Goal: Use online tool/utility: Utilize a website feature to perform a specific function

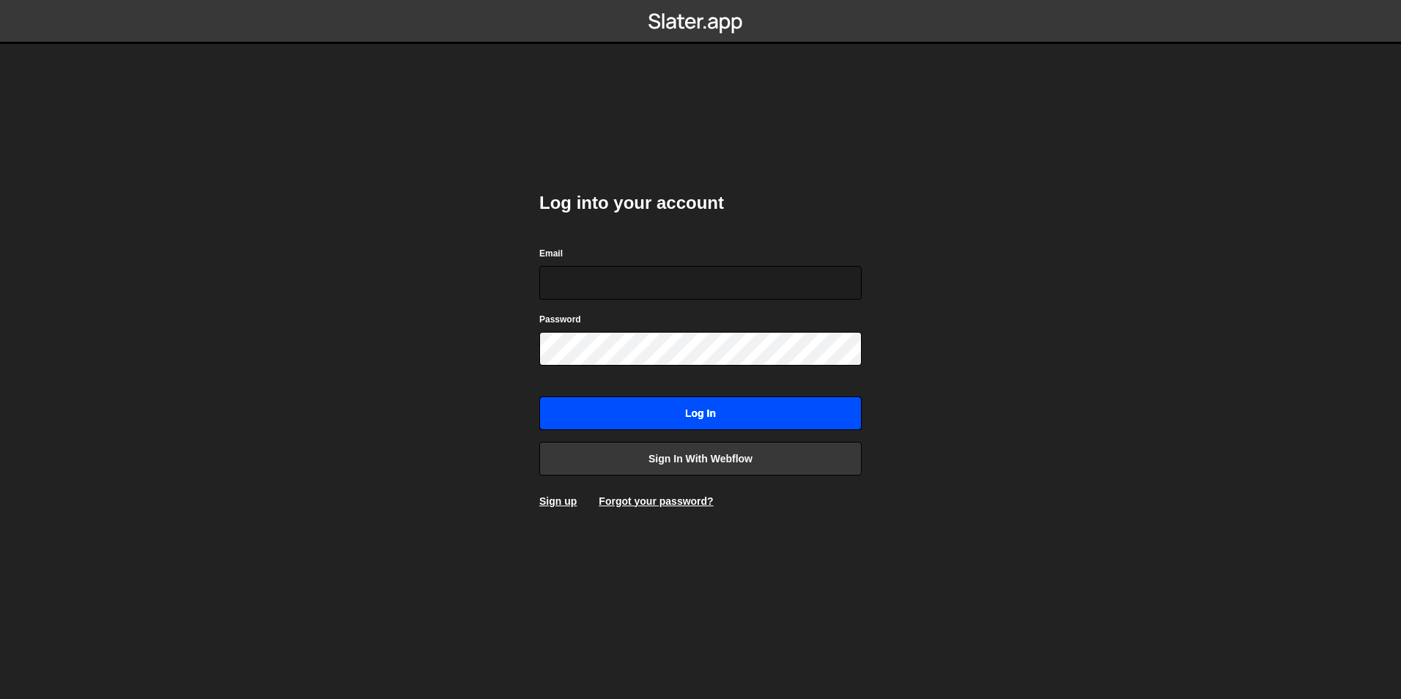
type input "digital@2020innovation.com"
click at [594, 419] on input "Log in" at bounding box center [700, 413] width 322 height 34
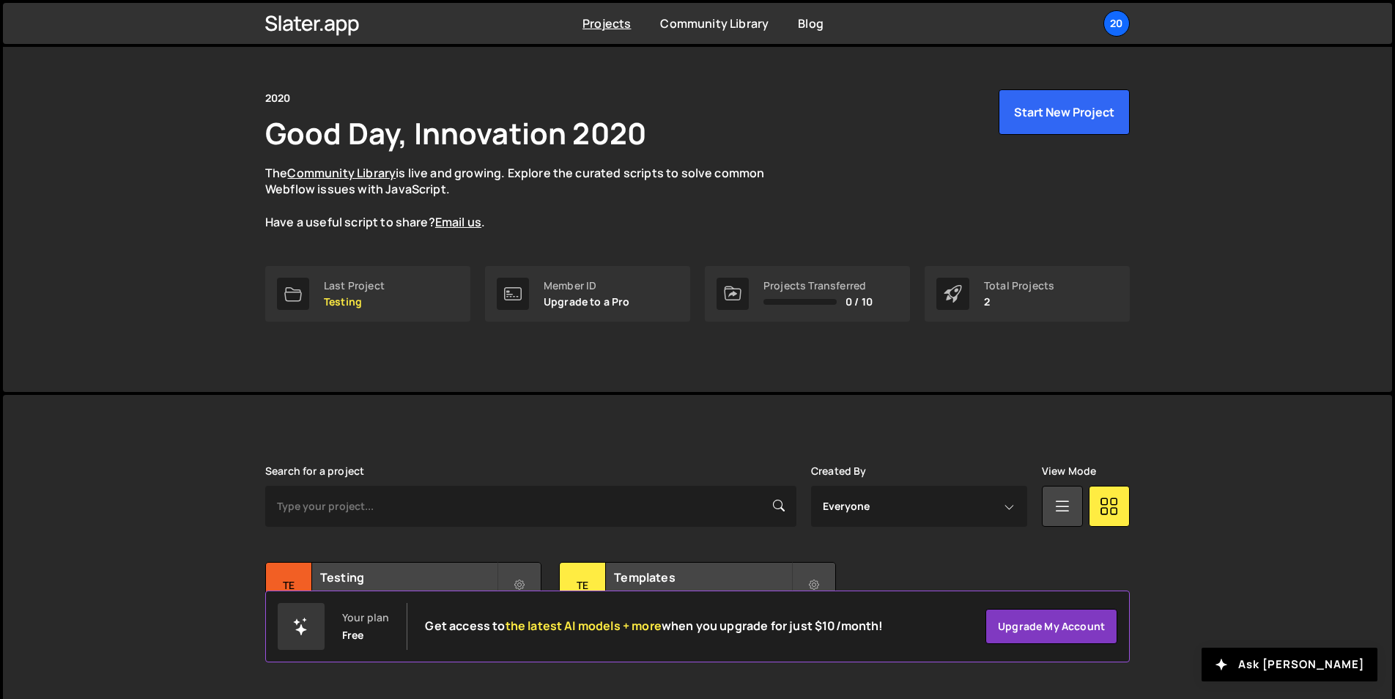
scroll to position [56, 0]
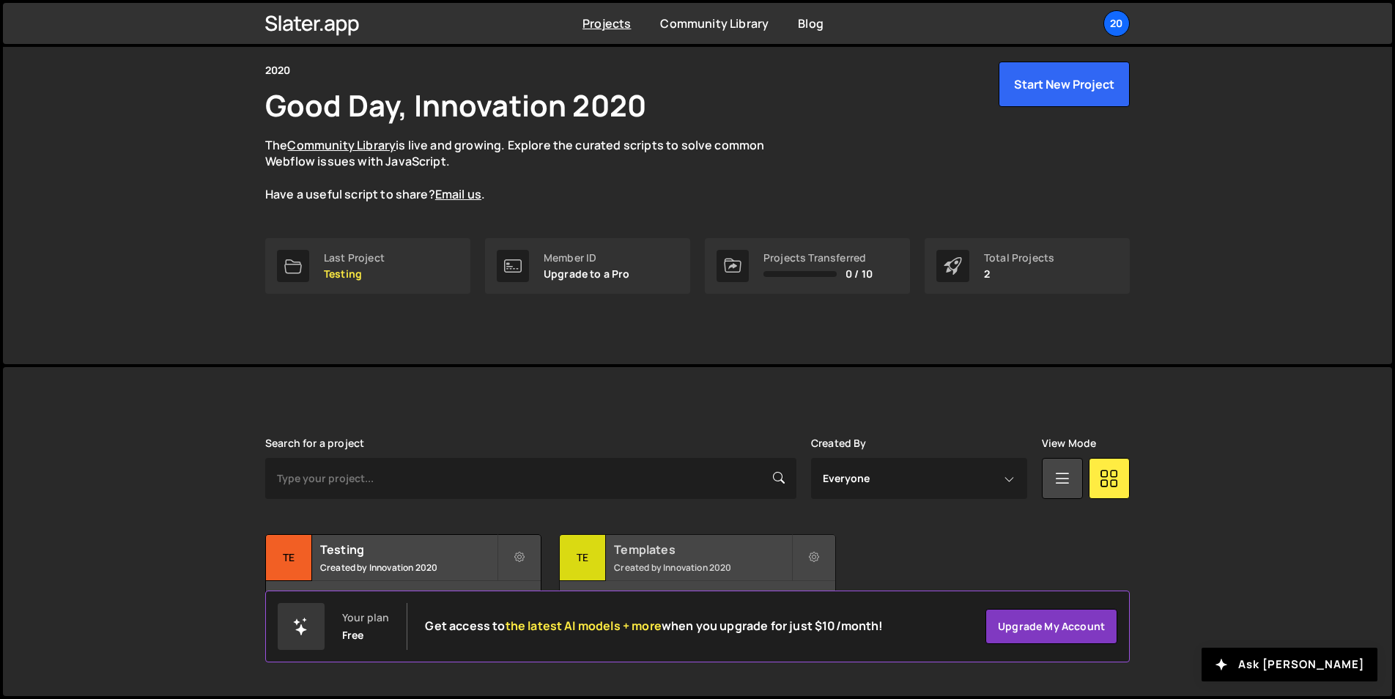
click at [650, 556] on h2 "Templates" at bounding box center [702, 549] width 177 height 16
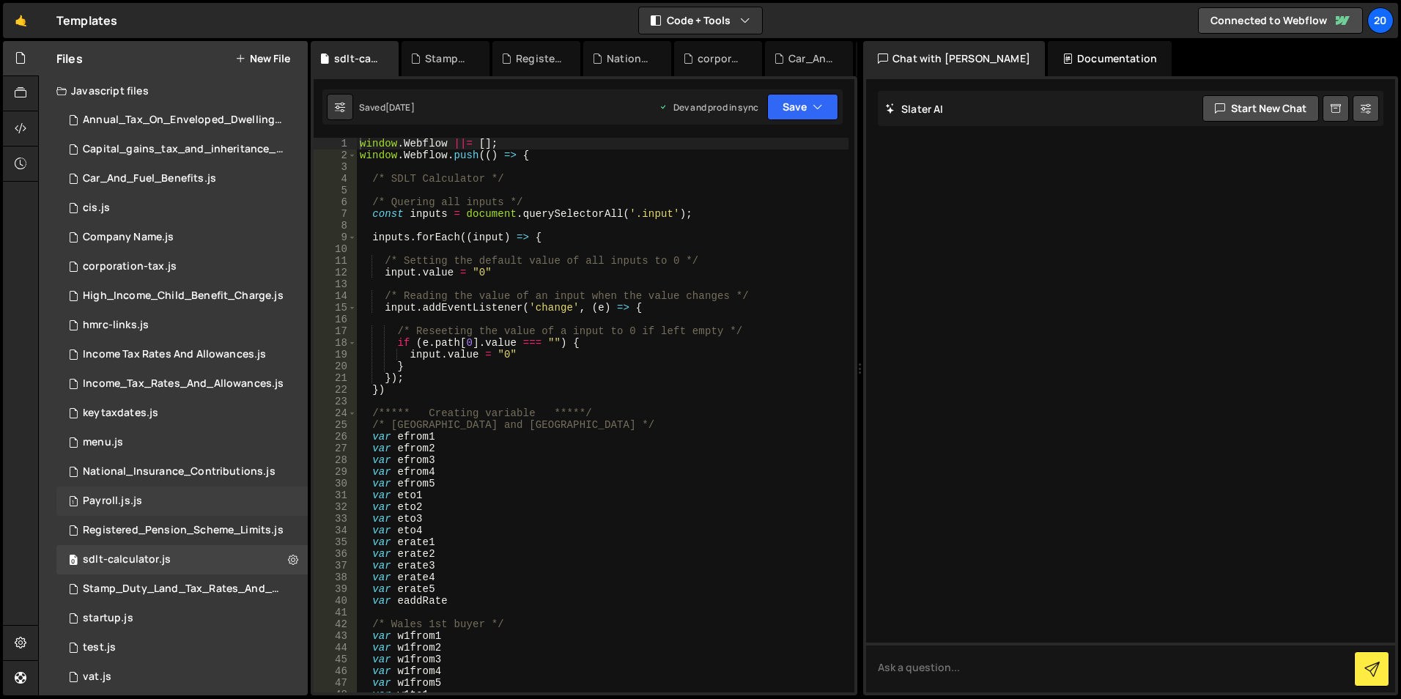
scroll to position [40, 0]
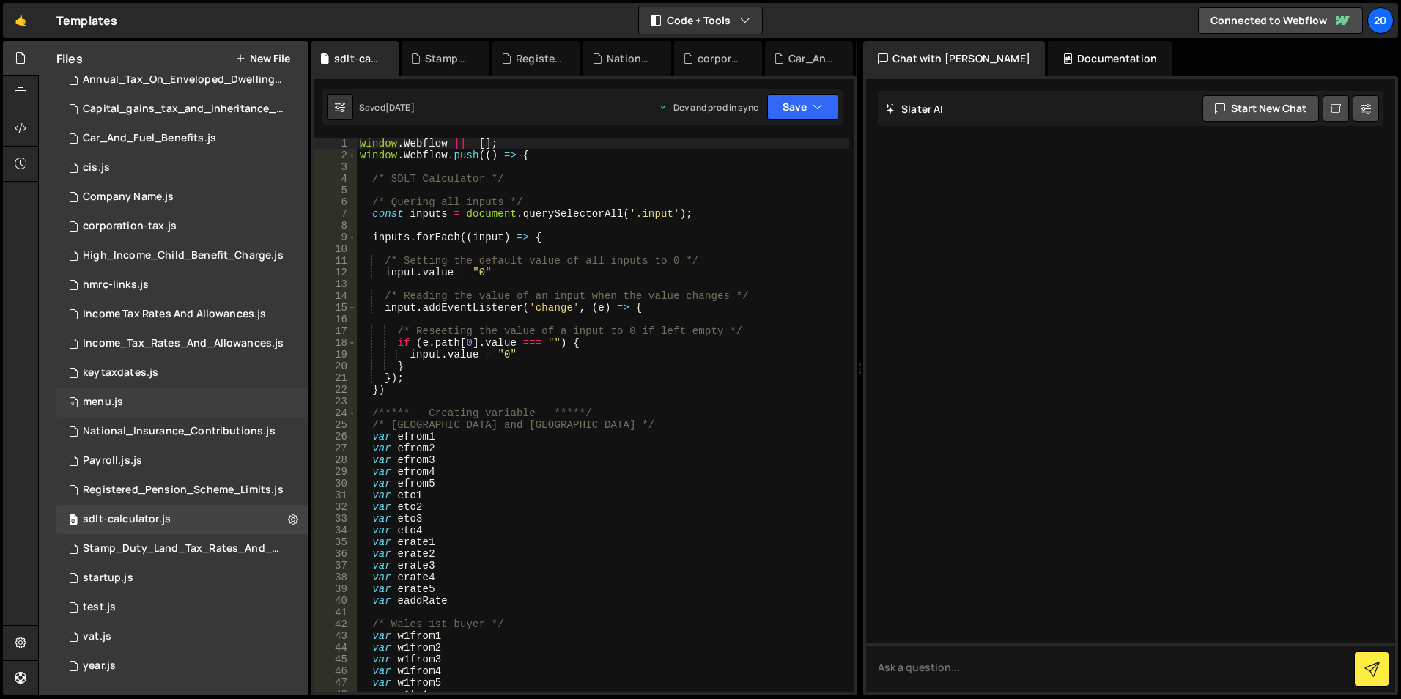
click at [101, 406] on div "menu.js" at bounding box center [103, 402] width 40 height 13
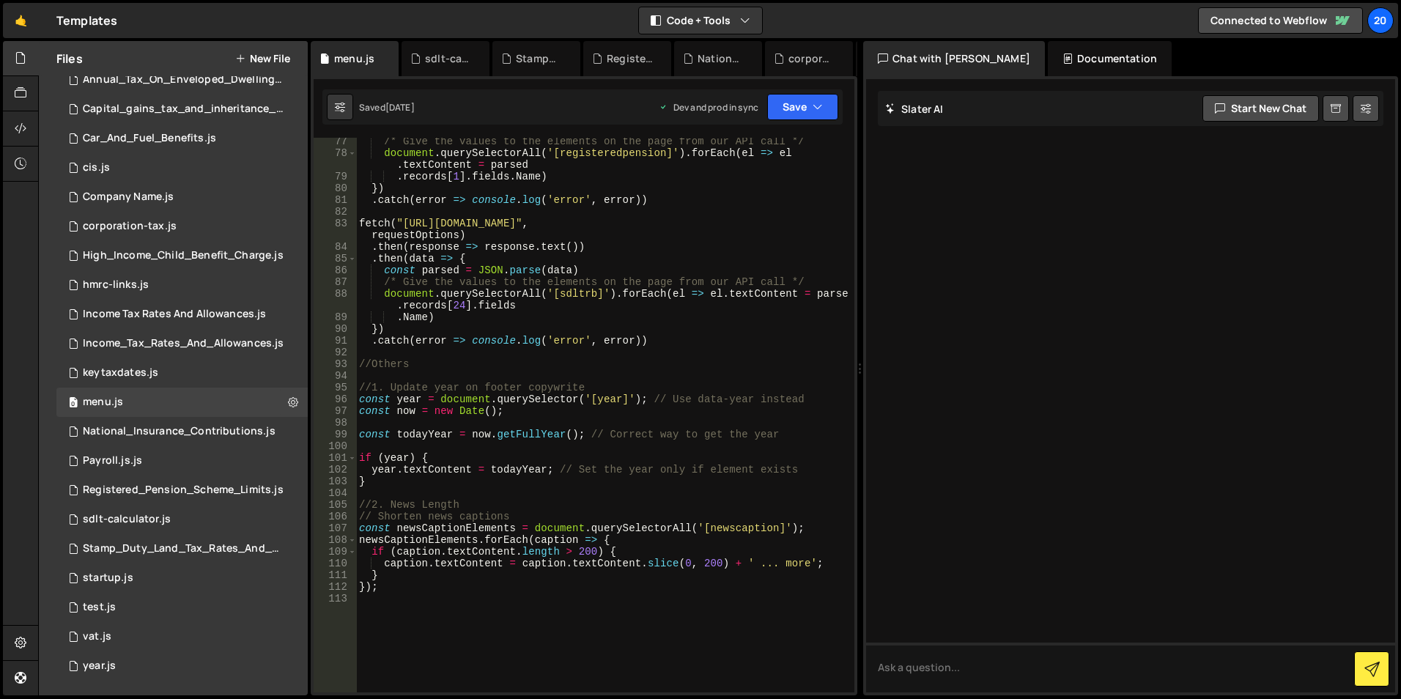
scroll to position [1101, 0]
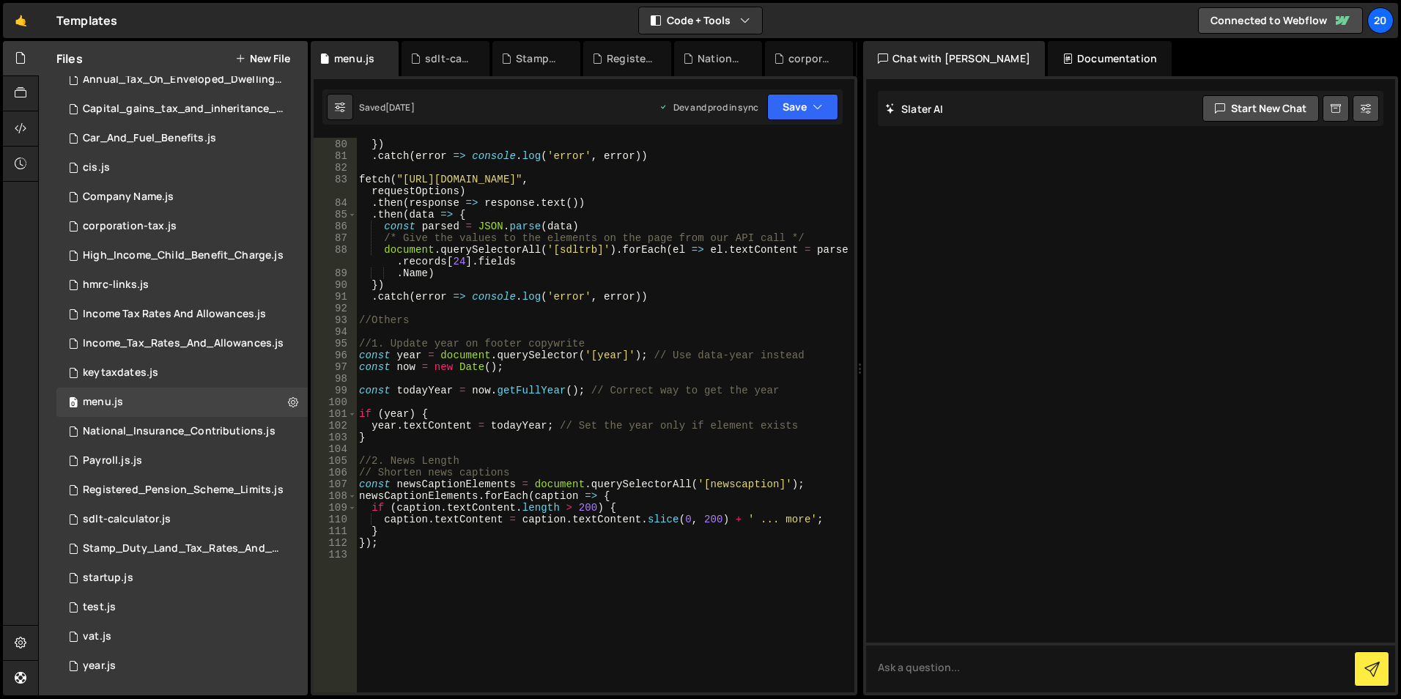
type textarea "});"
click at [405, 547] on div ". records [ 1 ] . fields . Name ) }) . catch ( error => console . log ( 'error'…" at bounding box center [602, 416] width 492 height 578
drag, startPoint x: 495, startPoint y: 561, endPoint x: 458, endPoint y: 549, distance: 39.4
click at [458, 549] on div ". records [ 1 ] . fields . Name ) }) . catch ( error => console . log ( 'error'…" at bounding box center [602, 416] width 492 height 578
click at [475, 536] on div ". records [ 1 ] . fields . Name ) }) . catch ( error => console . log ( 'error'…" at bounding box center [602, 416] width 492 height 578
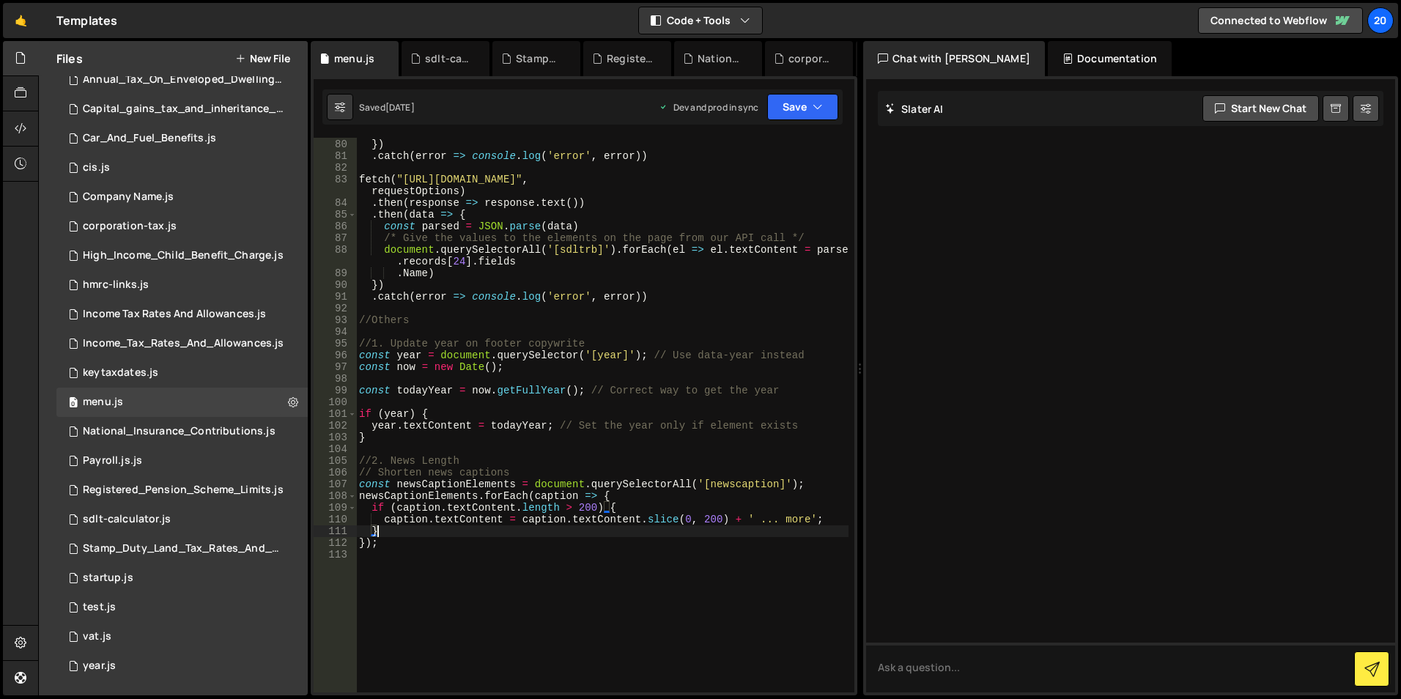
click at [475, 545] on div ". records [ 1 ] . fields . Name ) }) . catch ( error => console . log ( 'error'…" at bounding box center [602, 416] width 492 height 578
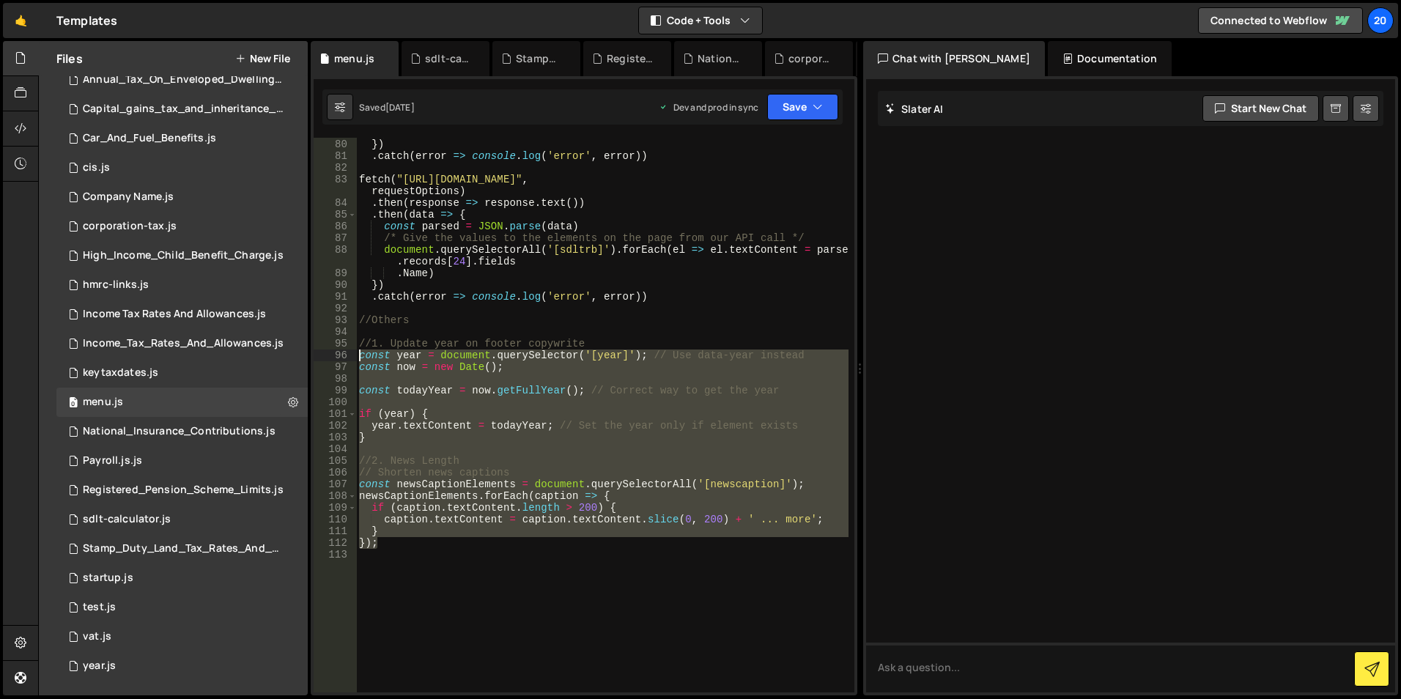
drag, startPoint x: 520, startPoint y: 546, endPoint x: 359, endPoint y: 355, distance: 249.5
click at [359, 355] on div ". records [ 1 ] . fields . Name ) }) . catch ( error => console . log ( 'error'…" at bounding box center [602, 416] width 492 height 578
type textarea "const year = document.querySelector('[year]'); // Use data-year instead const n…"
click at [517, 605] on div ". records [ 1 ] . fields . Name ) }) . catch ( error => console . log ( 'error'…" at bounding box center [602, 416] width 492 height 578
